Goal: Task Accomplishment & Management: Complete application form

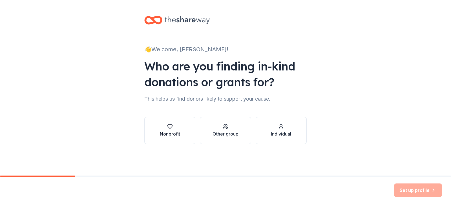
click at [172, 135] on div "Nonprofit" at bounding box center [170, 134] width 20 height 7
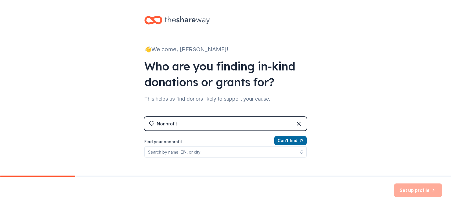
click at [178, 125] on div "Nonprofit" at bounding box center [225, 124] width 162 height 14
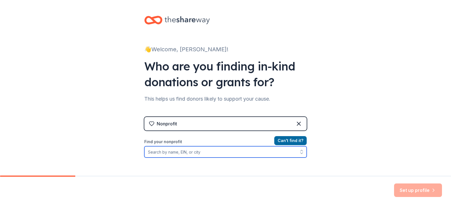
click at [214, 151] on input "Find your nonprofit" at bounding box center [225, 151] width 162 height 11
type input "Beaumont"
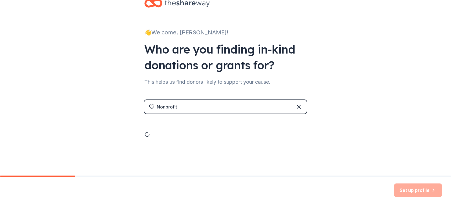
scroll to position [56, 0]
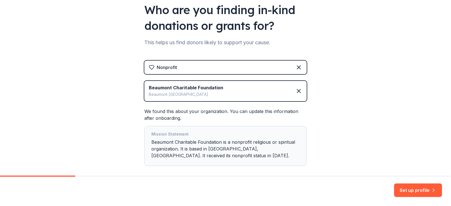
click at [297, 90] on icon at bounding box center [298, 90] width 3 height 3
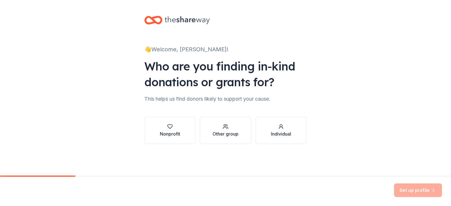
scroll to position [0, 0]
click at [173, 129] on div "button" at bounding box center [170, 127] width 20 height 6
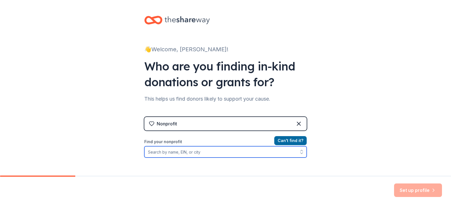
click at [208, 153] on input "Find your nonprofit" at bounding box center [225, 151] width 162 height 11
click at [185, 153] on input "Find your nonprofit" at bounding box center [225, 151] width 162 height 11
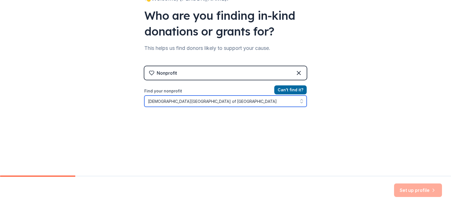
type input "[DEMOGRAPHIC_DATA][GEOGRAPHIC_DATA]"
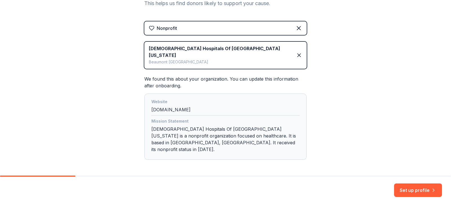
scroll to position [105, 0]
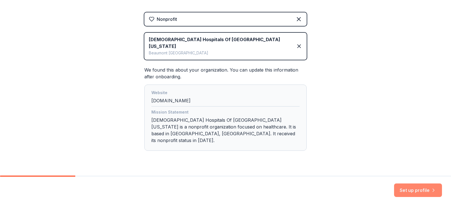
click at [411, 189] on button "Set up profile" at bounding box center [418, 191] width 48 height 14
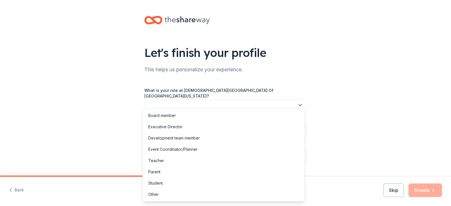
click at [158, 99] on button "button" at bounding box center [225, 105] width 162 height 12
click at [154, 194] on div "Other" at bounding box center [153, 194] width 10 height 7
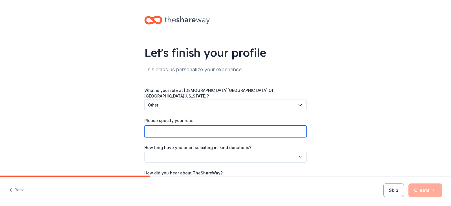
click at [190, 126] on input "Please specify your role:" at bounding box center [225, 131] width 162 height 12
type input "Foundation Committee"
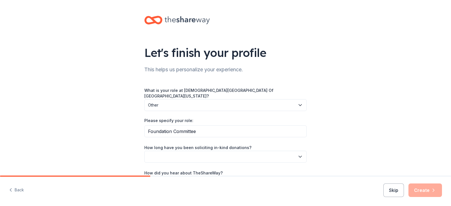
click at [225, 153] on button "button" at bounding box center [225, 157] width 162 height 12
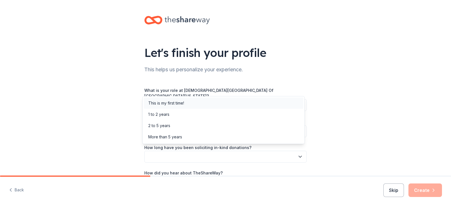
click at [173, 102] on div "This is my first time!" at bounding box center [166, 103] width 36 height 7
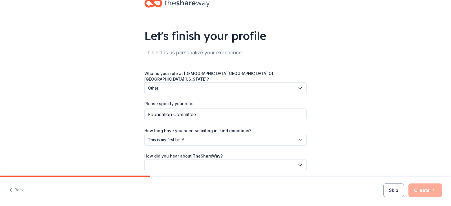
scroll to position [35, 0]
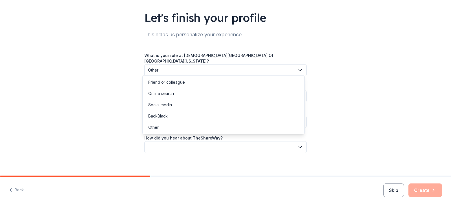
click at [204, 145] on button "button" at bounding box center [225, 147] width 162 height 12
click at [180, 93] on div "Online search" at bounding box center [224, 93] width 160 height 11
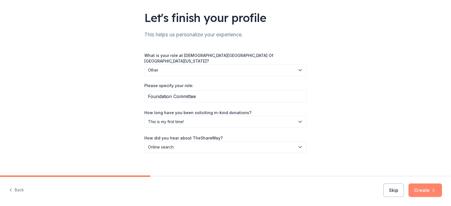
click at [421, 189] on button "Create" at bounding box center [426, 191] width 34 height 14
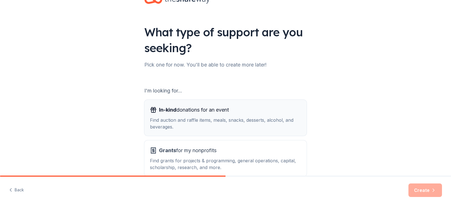
scroll to position [52, 0]
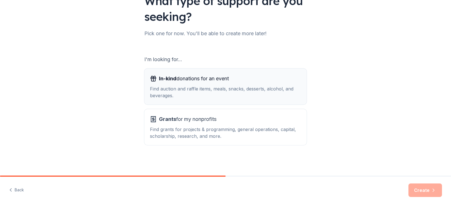
click at [179, 80] on span "In-kind donations for an event" at bounding box center [194, 78] width 70 height 9
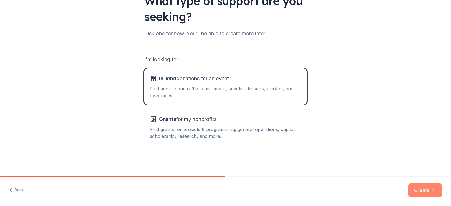
click at [422, 188] on button "Create" at bounding box center [426, 191] width 34 height 14
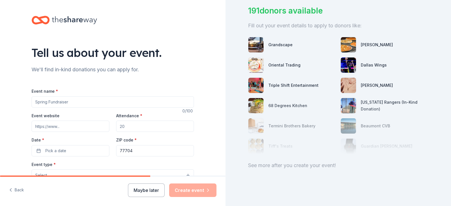
scroll to position [45, 0]
click at [83, 102] on input "Event name *" at bounding box center [113, 101] width 162 height 11
type input "La Soriee Event"
click at [61, 126] on input "Event website" at bounding box center [71, 126] width 78 height 11
type input "www.[GEOGRAPHIC_DATA][DOMAIN_NAME]"
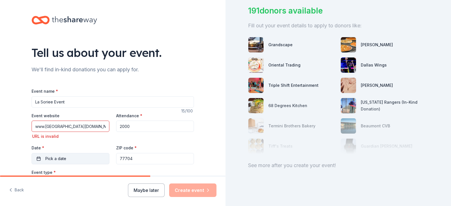
type input "2000"
click at [54, 159] on span "Pick a date" at bounding box center [55, 158] width 21 height 7
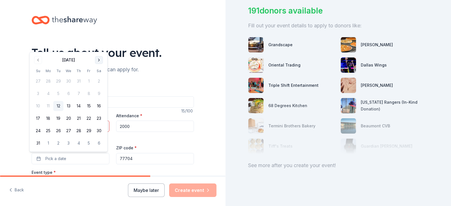
click at [98, 59] on button "Go to next month" at bounding box center [99, 60] width 8 height 8
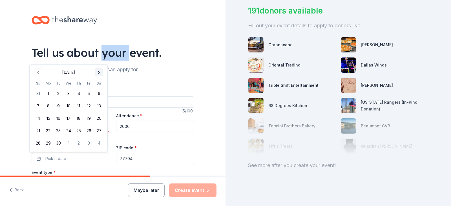
click at [98, 59] on div "Tell us about your event." at bounding box center [113, 53] width 162 height 16
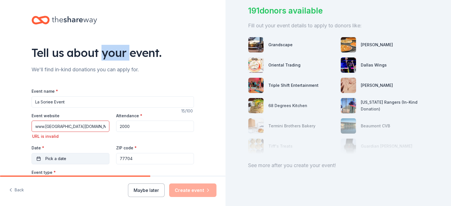
click at [76, 159] on button "Pick a date" at bounding box center [71, 158] width 78 height 11
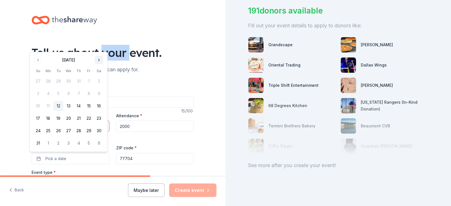
click at [98, 60] on button "Go to next month" at bounding box center [99, 60] width 8 height 8
click at [100, 72] on button "Go to next month" at bounding box center [99, 73] width 8 height 8
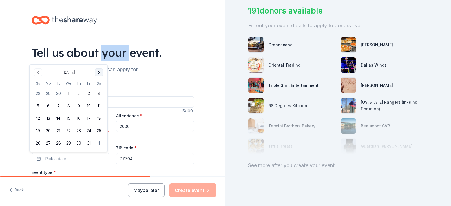
click at [100, 72] on button "Go to next month" at bounding box center [99, 73] width 8 height 8
click at [100, 72] on th "Sa" at bounding box center [99, 71] width 10 height 6
click at [99, 60] on button "Go to next month" at bounding box center [99, 60] width 8 height 8
click at [100, 72] on button "Go to next month" at bounding box center [99, 73] width 8 height 8
click at [98, 118] on button "17" at bounding box center [99, 118] width 10 height 10
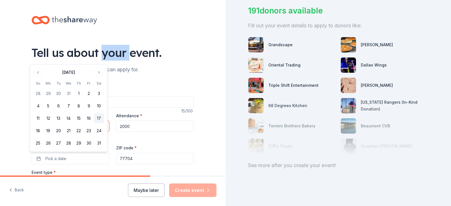
scroll to position [0, 0]
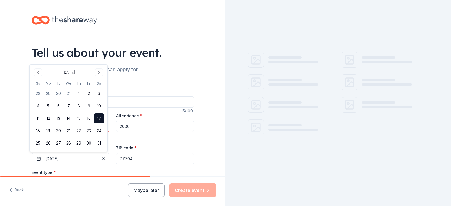
click at [138, 158] on input "77704" at bounding box center [155, 158] width 78 height 11
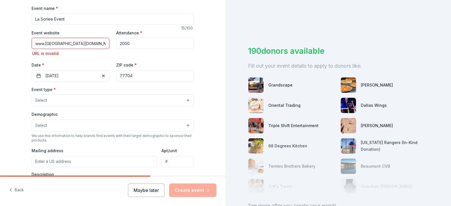
scroll to position [85, 0]
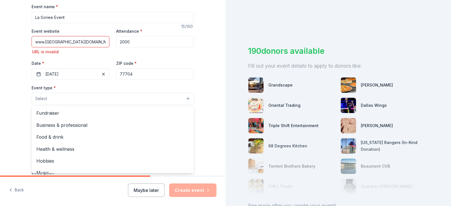
click at [51, 98] on button "Select" at bounding box center [113, 99] width 162 height 12
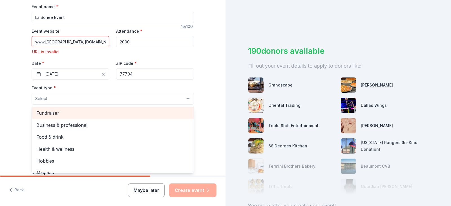
click at [55, 115] on span "Fundraiser" at bounding box center [112, 112] width 153 height 7
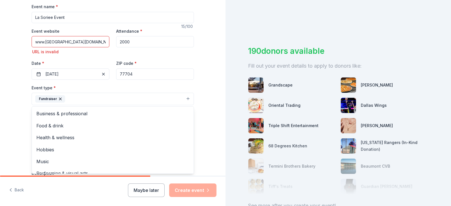
click at [206, 126] on div "Tell us about your event. We'll find in-kind donations you can apply for. Event…" at bounding box center [113, 107] width 226 height 384
click at [78, 126] on button "Select" at bounding box center [113, 124] width 162 height 12
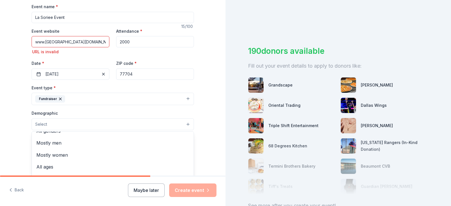
scroll to position [0, 0]
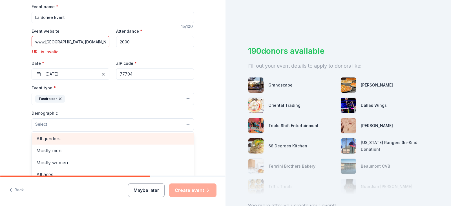
click at [72, 142] on span "All genders" at bounding box center [112, 138] width 153 height 7
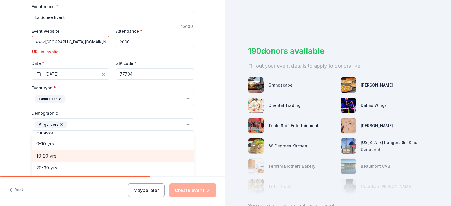
scroll to position [22, 0]
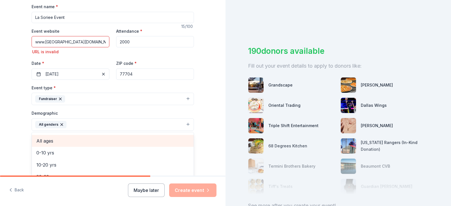
click at [49, 141] on span "All ages" at bounding box center [112, 140] width 153 height 7
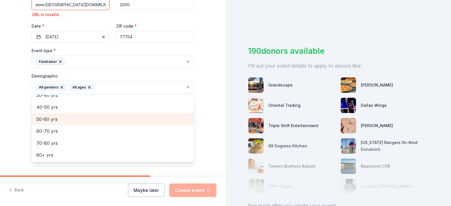
scroll to position [209, 0]
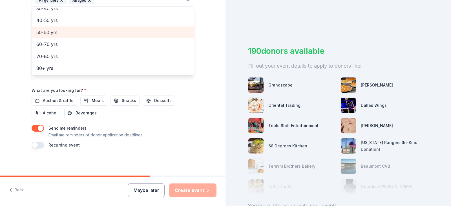
click at [50, 100] on div "Event name * La Soriee Event 15 /100 Event website www.[DEMOGRAPHIC_DATA][GEOGR…" at bounding box center [113, 14] width 162 height 270
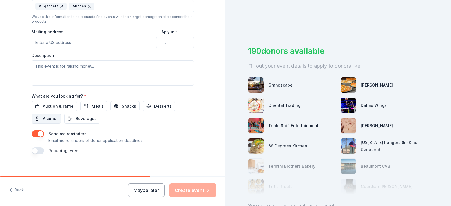
click at [40, 120] on button "Alcohol" at bounding box center [46, 119] width 29 height 10
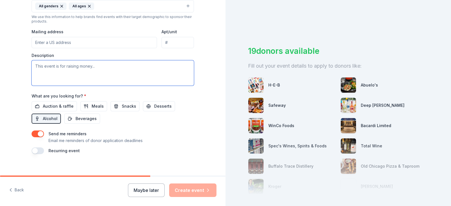
click at [98, 67] on textarea at bounding box center [113, 72] width 162 height 25
type textarea "F"
click at [98, 67] on textarea at bounding box center [113, 72] width 162 height 25
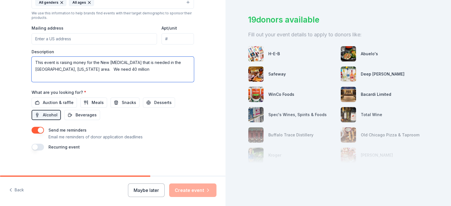
scroll to position [209, 0]
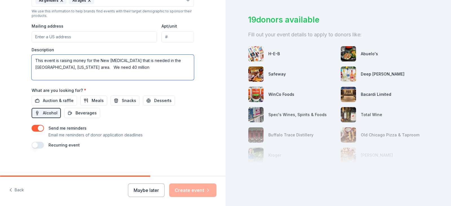
type textarea "This event is raising money for the New [MEDICAL_DATA] that is needed in the [G…"
click at [36, 146] on button "button" at bounding box center [38, 145] width 12 height 7
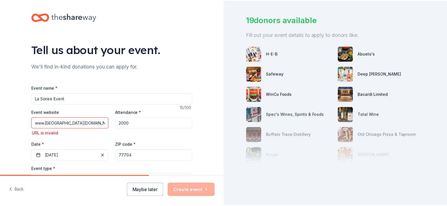
scroll to position [0, 0]
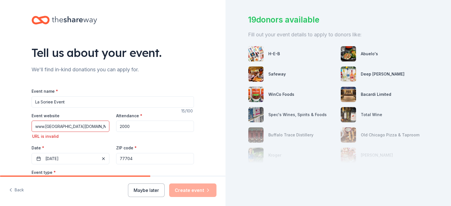
drag, startPoint x: 88, startPoint y: 127, endPoint x: 25, endPoint y: 131, distance: 63.6
click at [24, 130] on div "Tell us about your event. We'll find in-kind donations you can apply for. Event…" at bounding box center [113, 202] width 180 height 405
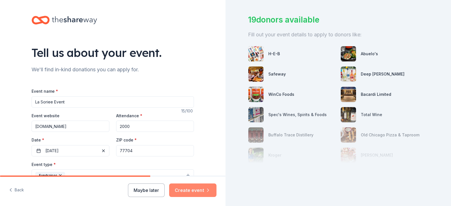
type input "[DOMAIN_NAME]"
click at [190, 187] on button "Create event" at bounding box center [192, 191] width 47 height 14
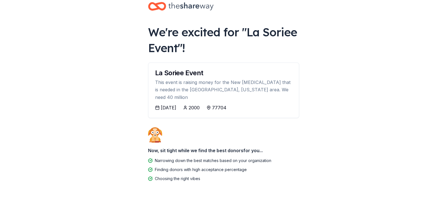
scroll to position [17, 0]
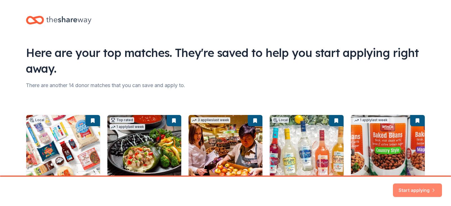
click at [413, 187] on button "Start applying" at bounding box center [417, 188] width 49 height 14
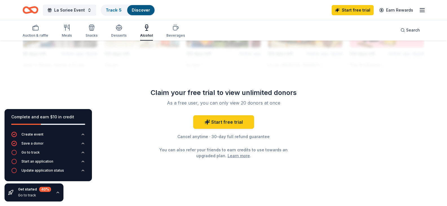
scroll to position [472, 0]
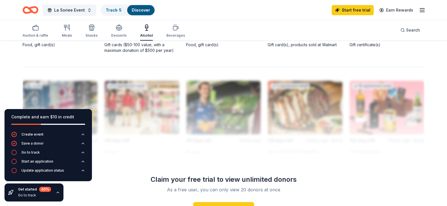
click at [115, 33] on div "Target" at bounding box center [111, 29] width 14 height 7
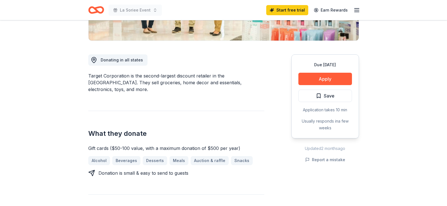
scroll to position [141, 0]
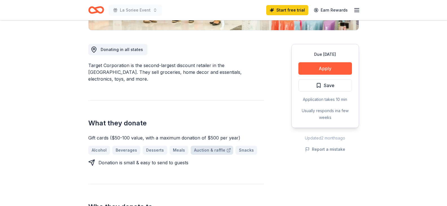
click at [211, 146] on link "Auction & raffle" at bounding box center [212, 150] width 43 height 9
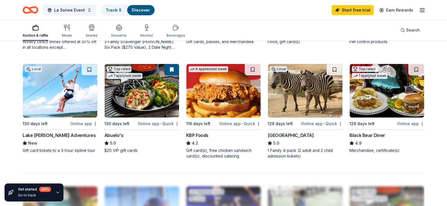
scroll to position [395, 0]
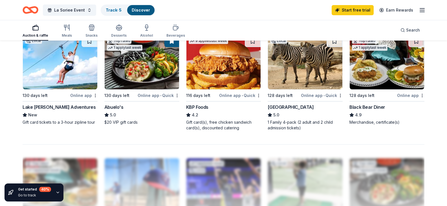
click at [76, 99] on div "Online app" at bounding box center [83, 95] width 27 height 7
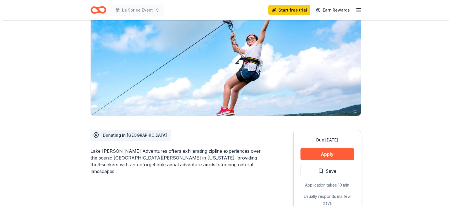
scroll to position [141, 0]
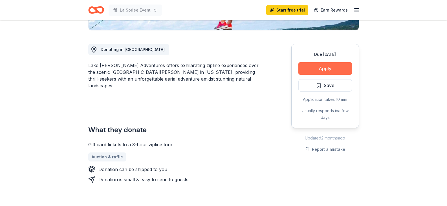
click at [321, 69] on button "Apply" at bounding box center [325, 68] width 54 height 12
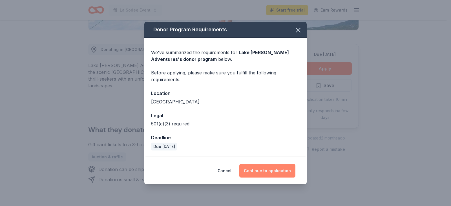
click at [266, 170] on button "Continue to application" at bounding box center [267, 171] width 56 height 14
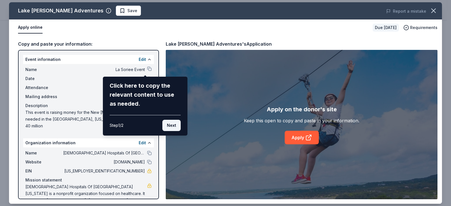
click at [172, 124] on button "Next" at bounding box center [171, 125] width 18 height 11
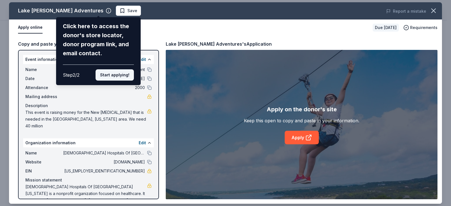
click at [118, 74] on button "Start applying!" at bounding box center [115, 74] width 38 height 11
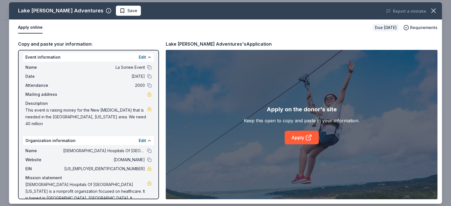
scroll to position [0, 0]
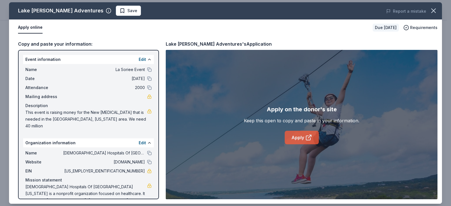
click at [297, 135] on link "Apply" at bounding box center [302, 138] width 34 height 14
